Goal: Information Seeking & Learning: Check status

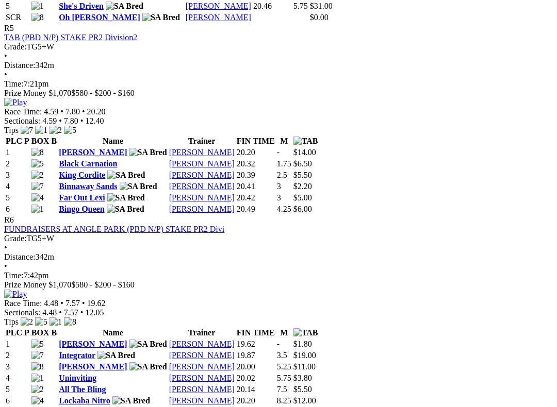
scroll to position [1272, 0]
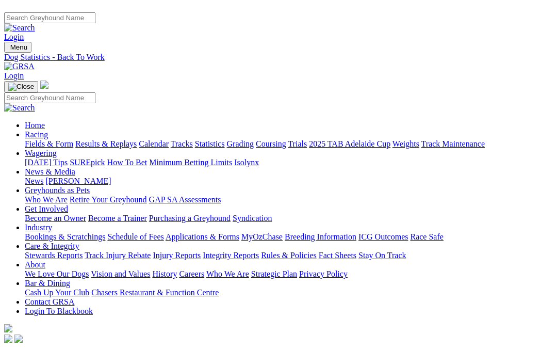
scroll to position [-5, 0]
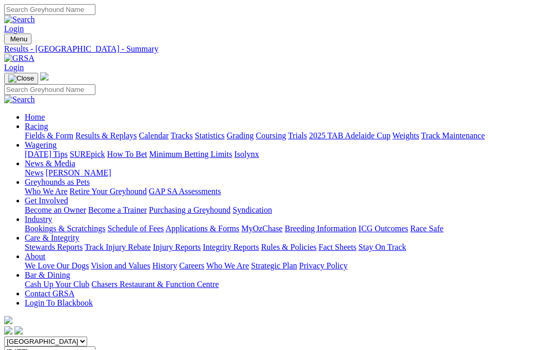
click at [286, 131] on link "Coursing" at bounding box center [271, 135] width 30 height 9
click at [39, 131] on link "Fields & Form" at bounding box center [49, 135] width 48 height 9
